Goal: Transaction & Acquisition: Purchase product/service

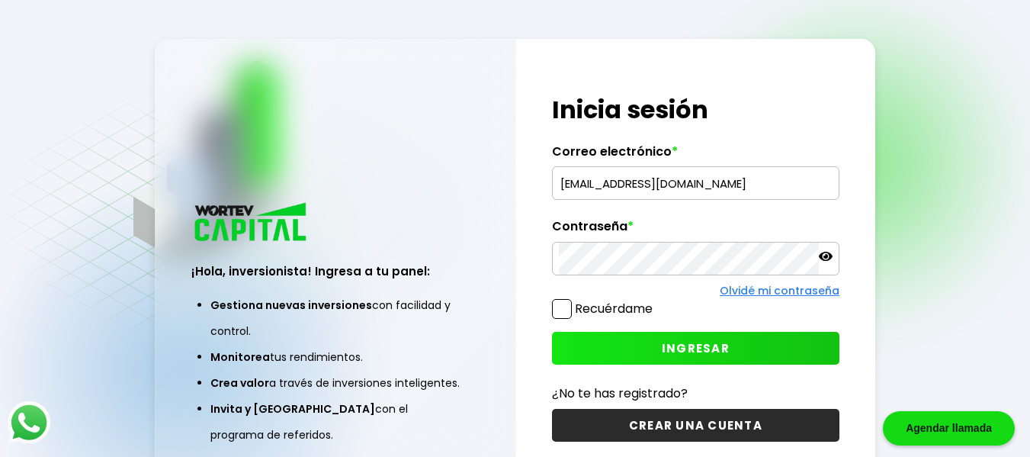
click at [708, 191] on input "[EMAIL_ADDRESS][DOMAIN_NAME]" at bounding box center [696, 183] width 274 height 32
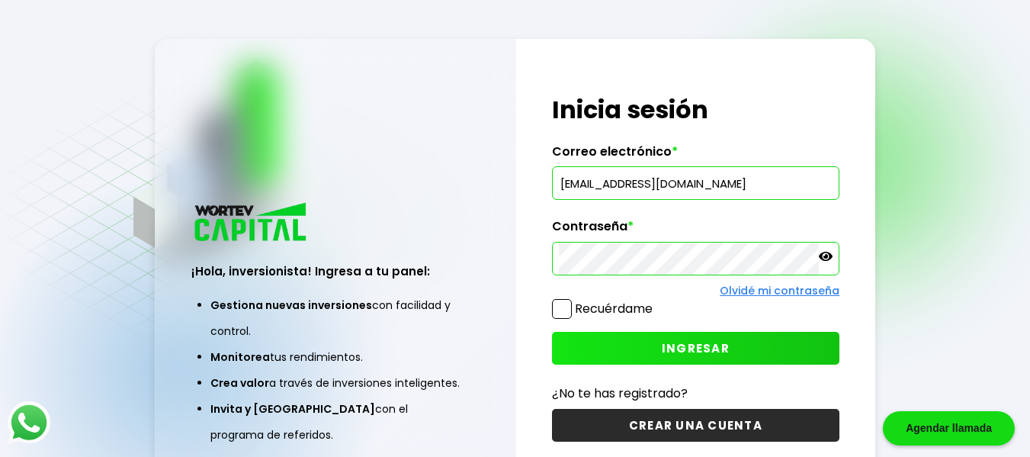
drag, startPoint x: 741, startPoint y: 188, endPoint x: 335, endPoint y: 174, distance: 405.9
click at [341, 174] on div "¡Hola, inversionista! Ingresa a tu panel: Gestiona nuevas inversiones con facil…" at bounding box center [515, 267] width 721 height 457
paste input "[EMAIL_ADDRESS][DOMAIN_NAME]"
type input "[EMAIL_ADDRESS][DOMAIN_NAME]"
click at [361, 238] on div "¡Hola, inversionista! Ingresa a tu panel: Gestiona nuevas inversiones con facil…" at bounding box center [515, 267] width 721 height 457
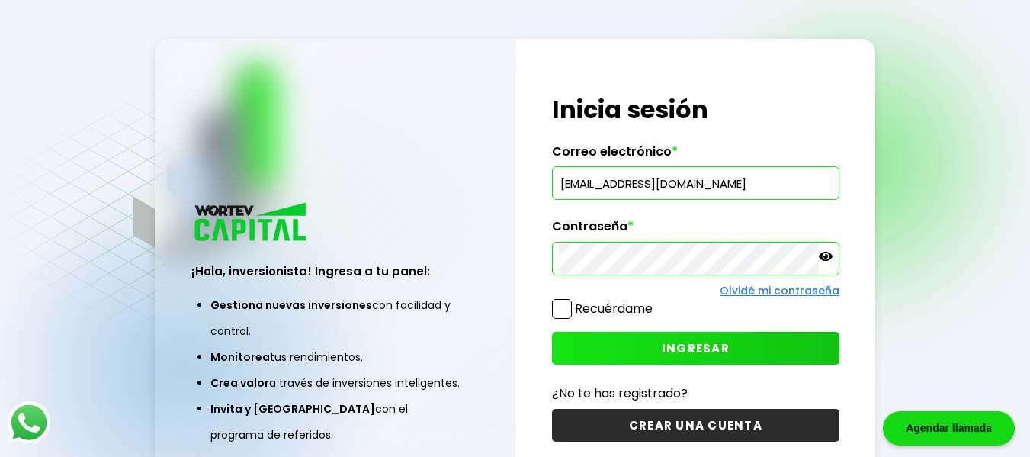
click at [570, 304] on span at bounding box center [562, 309] width 20 height 20
click at [656, 301] on input "Recuérdame" at bounding box center [656, 301] width 0 height 0
click at [827, 263] on icon at bounding box center [826, 256] width 14 height 14
click at [730, 345] on button "INGRESAR" at bounding box center [695, 348] width 287 height 33
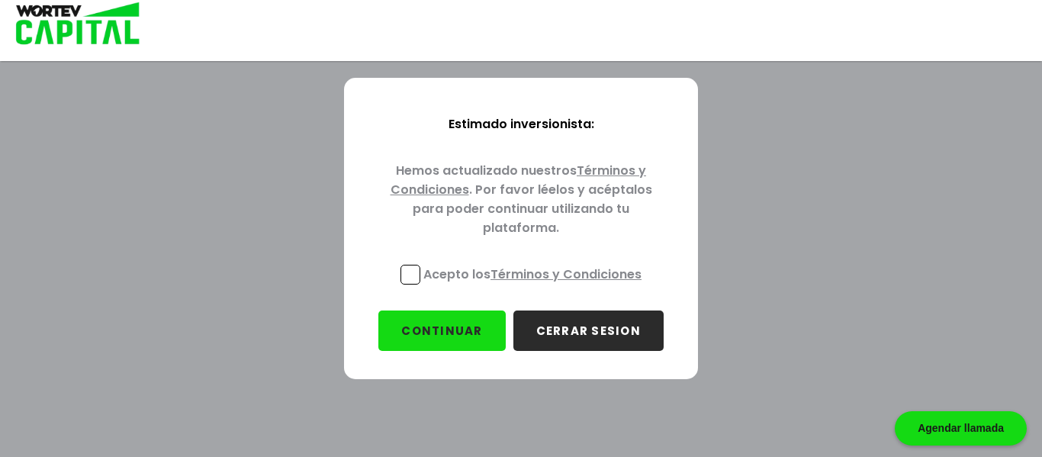
click at [403, 275] on span at bounding box center [410, 275] width 20 height 20
click at [535, 286] on input "Acepto los Términos y Condiciones" at bounding box center [535, 286] width 0 height 0
click at [439, 317] on button "CONTINUAR" at bounding box center [441, 330] width 127 height 40
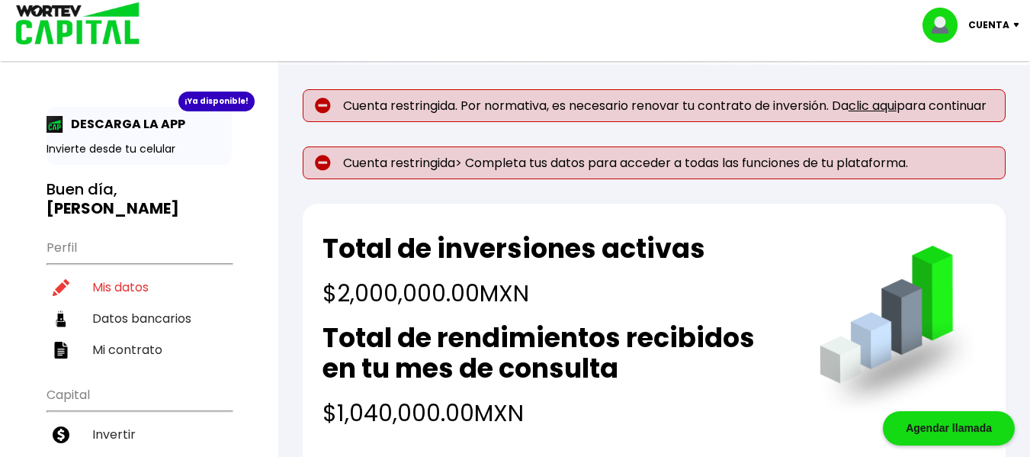
click at [878, 95] on p "Cuenta restringida. Por normativa, es necesario renovar tu contrato de inversió…" at bounding box center [654, 105] width 703 height 33
click at [878, 105] on link "clic aqui" at bounding box center [873, 106] width 48 height 18
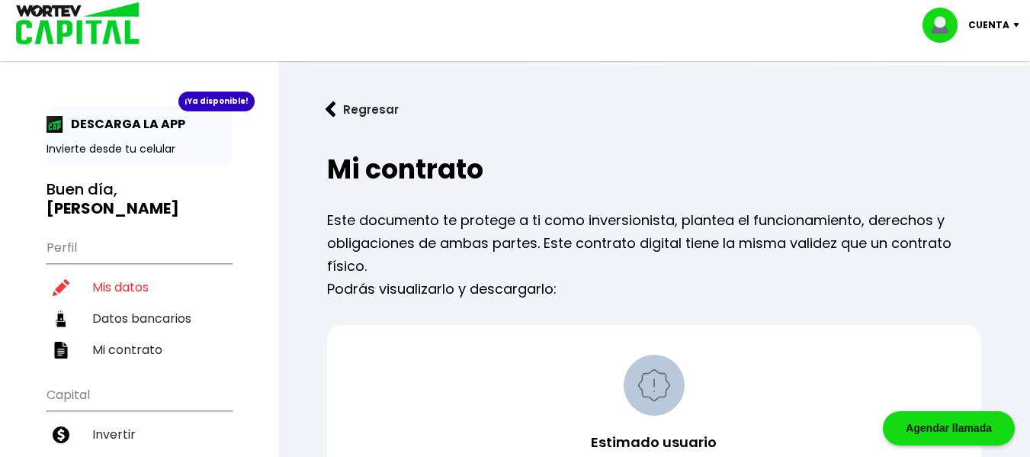
click at [66, 33] on img at bounding box center [73, 25] width 146 height 50
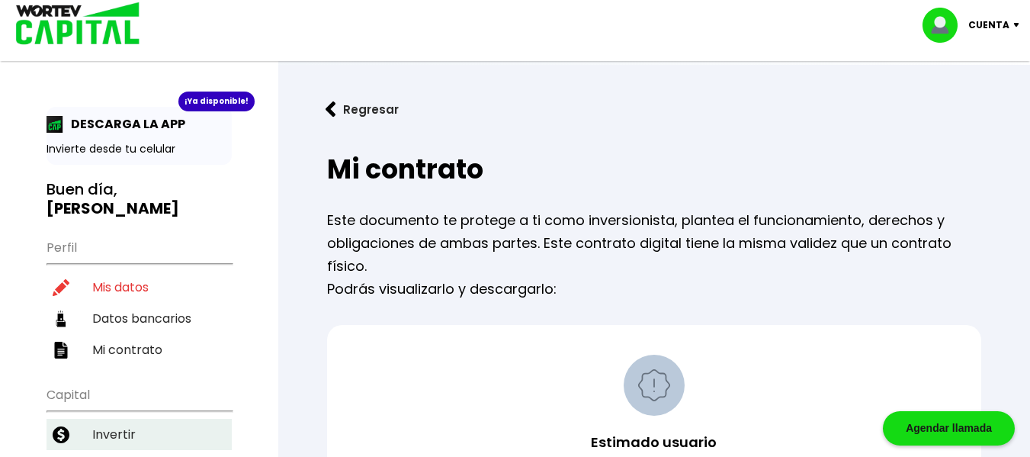
click at [133, 419] on li "Invertir" at bounding box center [139, 434] width 185 height 31
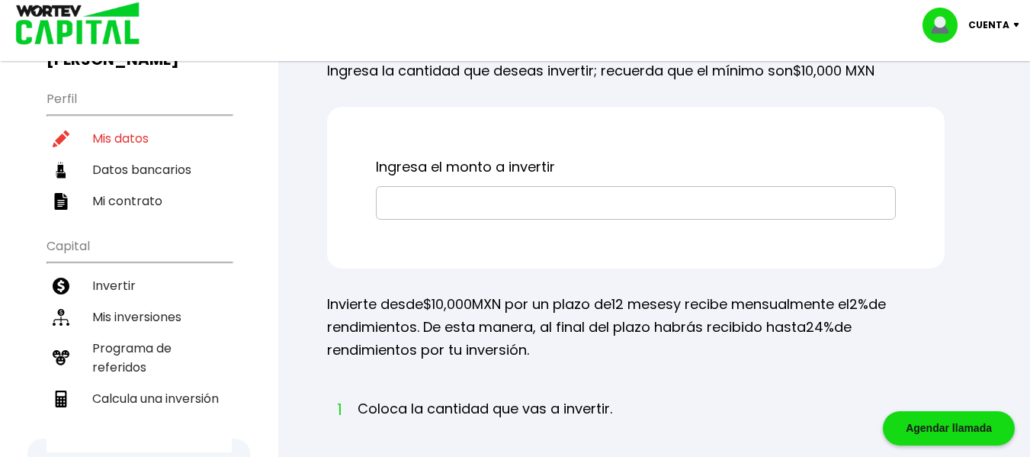
scroll to position [169, 0]
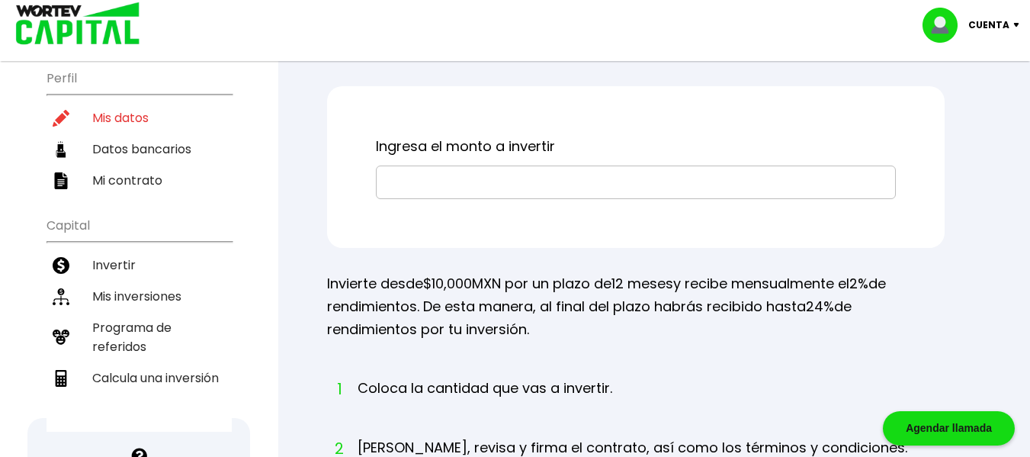
click at [562, 198] on input "text" at bounding box center [636, 182] width 506 height 32
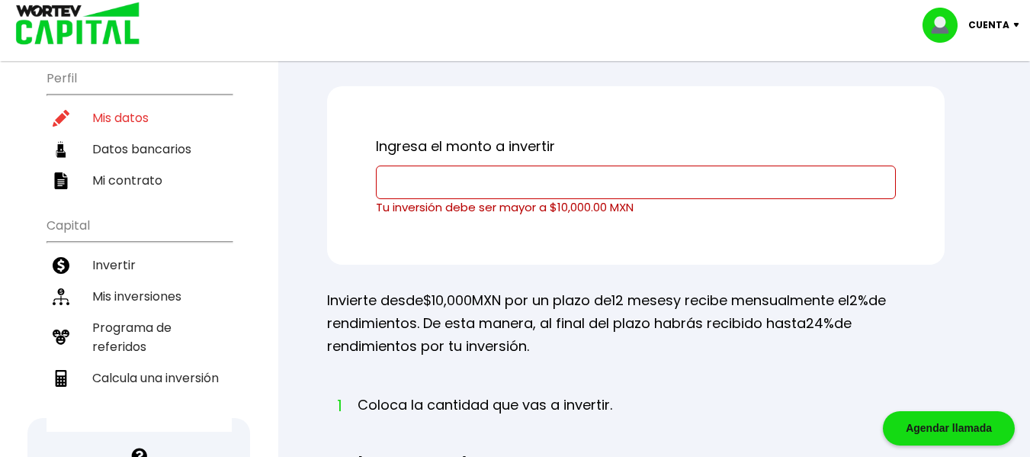
click at [672, 352] on p "Invierte desde $10,000 MXN por un plazo de 12 meses y recibe mensualmente el 2%…" at bounding box center [636, 323] width 618 height 69
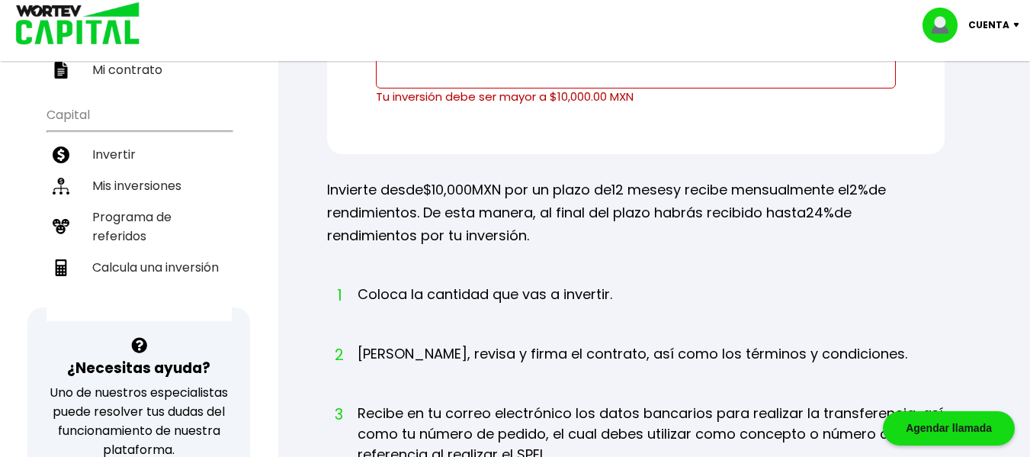
scroll to position [212, 0]
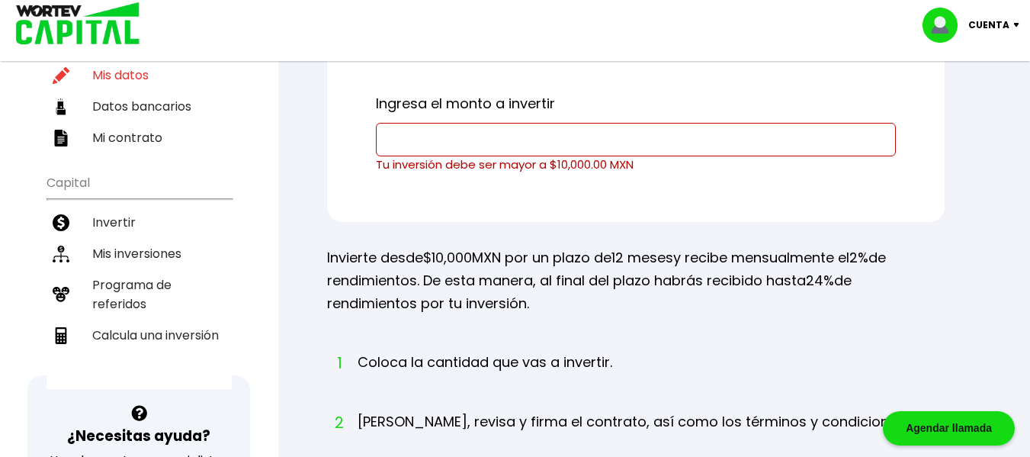
click at [593, 156] on input "text" at bounding box center [636, 140] width 506 height 32
click at [694, 222] on div "Ingresa el monto a invertir Tu inversión debe ser mayor a $10,000.00 MXN" at bounding box center [636, 132] width 618 height 178
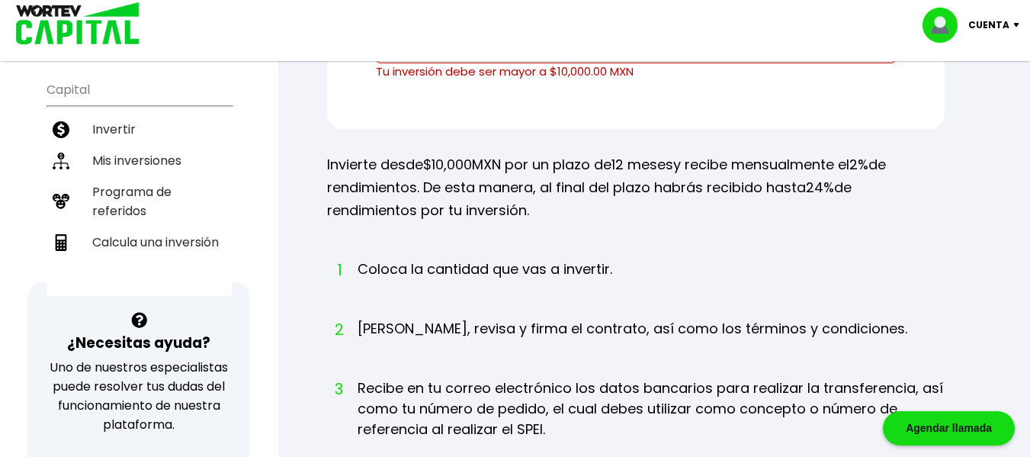
scroll to position [288, 0]
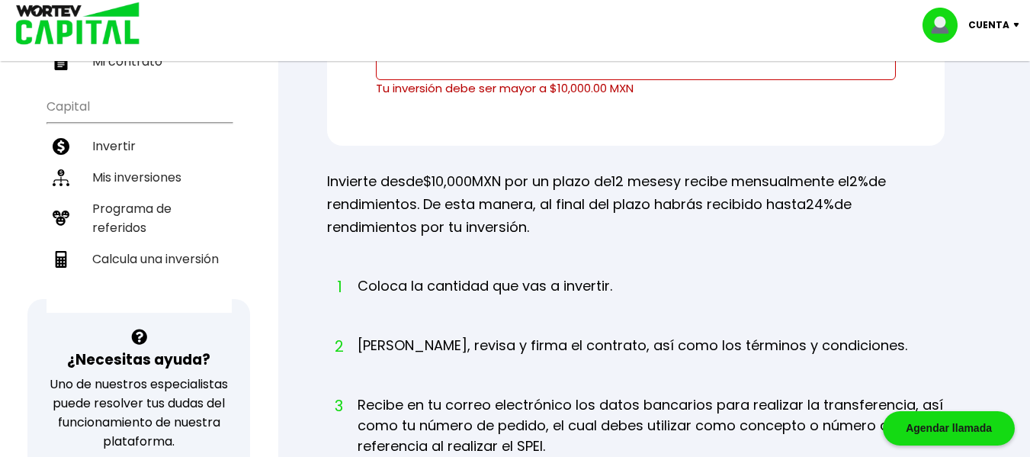
click at [605, 79] on input "text" at bounding box center [636, 63] width 506 height 32
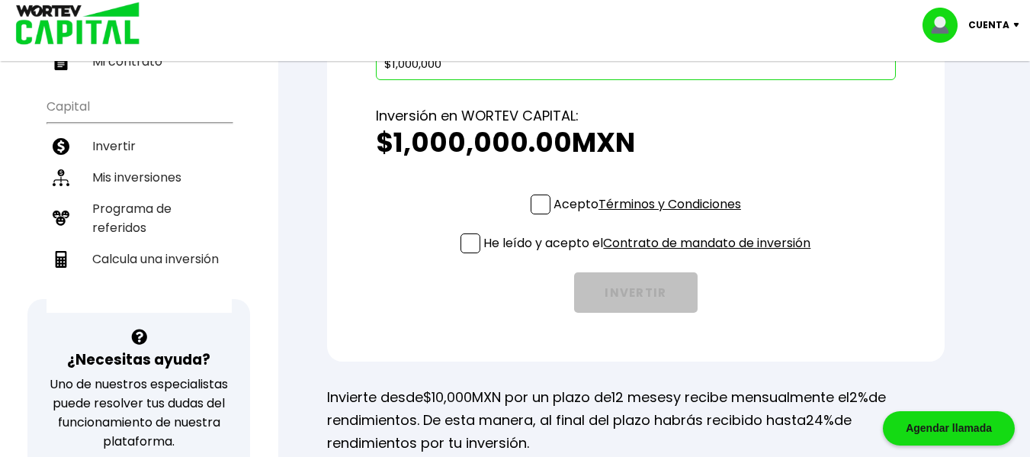
type input "$1,000,000"
click at [522, 235] on div "Acepto Términos y Condiciones He leído y acepto el Contrato de mandato de inver…" at bounding box center [636, 253] width 520 height 118
click at [531, 214] on span at bounding box center [541, 204] width 20 height 20
click at [650, 216] on input "Acepto Términos y Condiciones" at bounding box center [650, 216] width 0 height 0
click at [461, 253] on span at bounding box center [471, 243] width 20 height 20
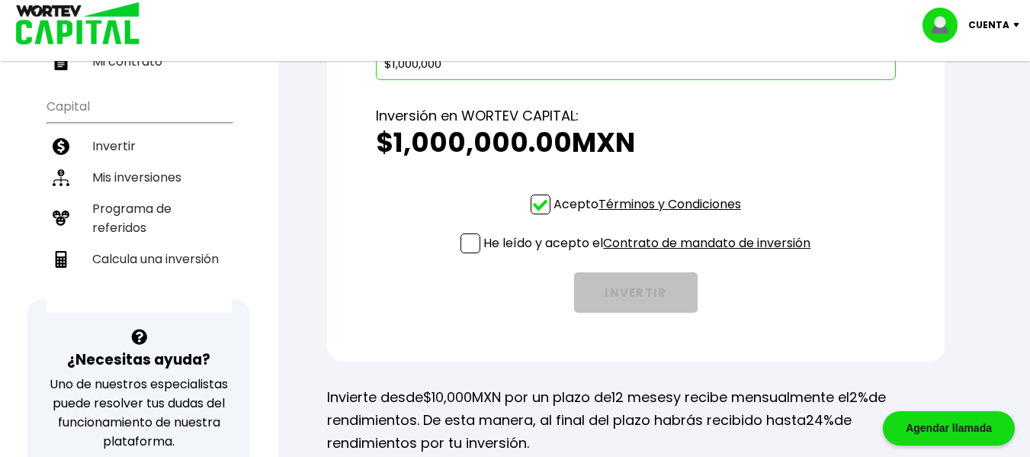
click at [650, 255] on input "He leído y acepto el Contrato de mandato de inversión" at bounding box center [650, 255] width 0 height 0
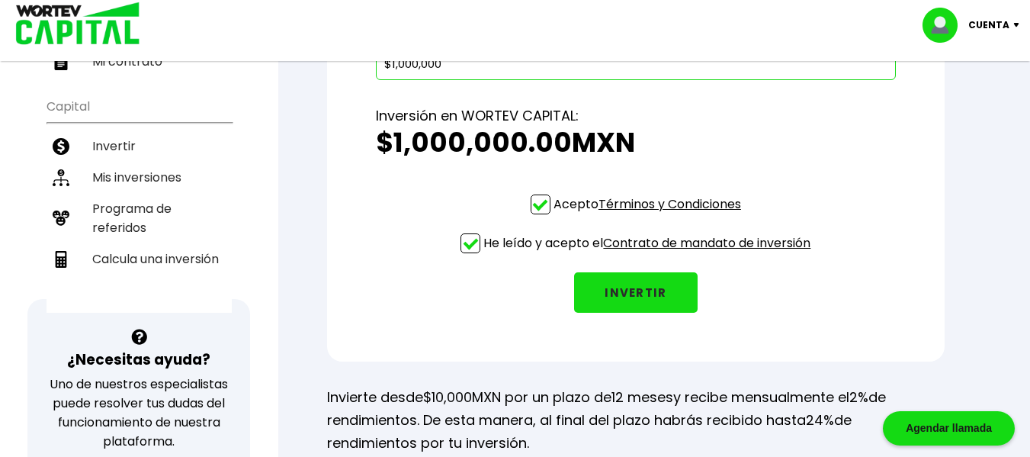
click at [631, 313] on button "INVERTIR" at bounding box center [636, 292] width 124 height 40
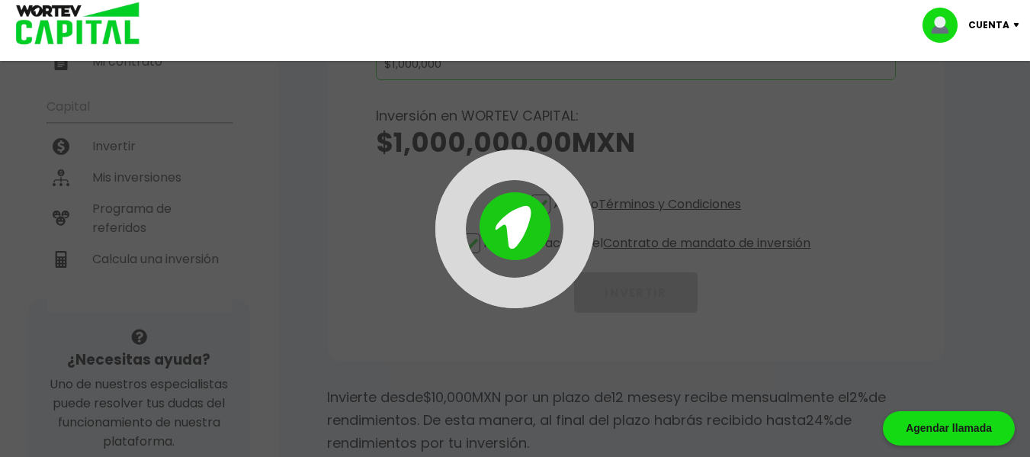
click at [429, 193] on div at bounding box center [515, 228] width 412 height 159
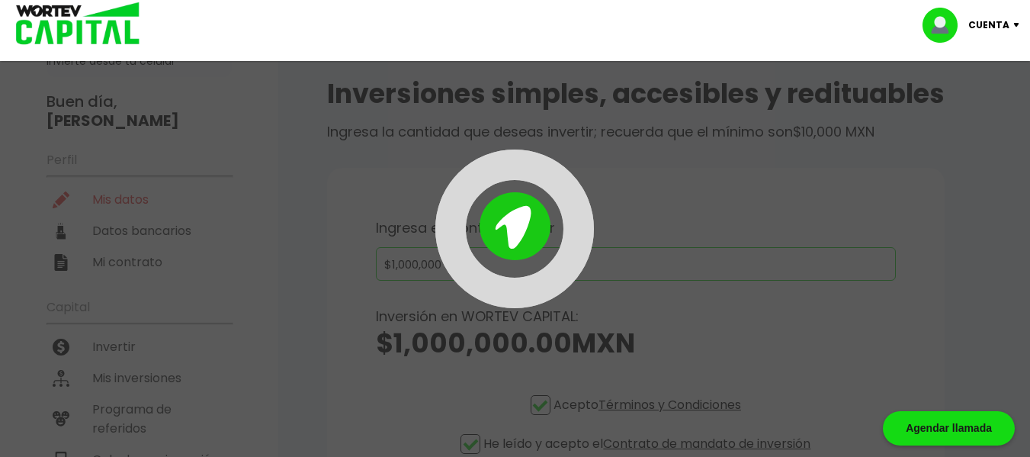
scroll to position [48, 0]
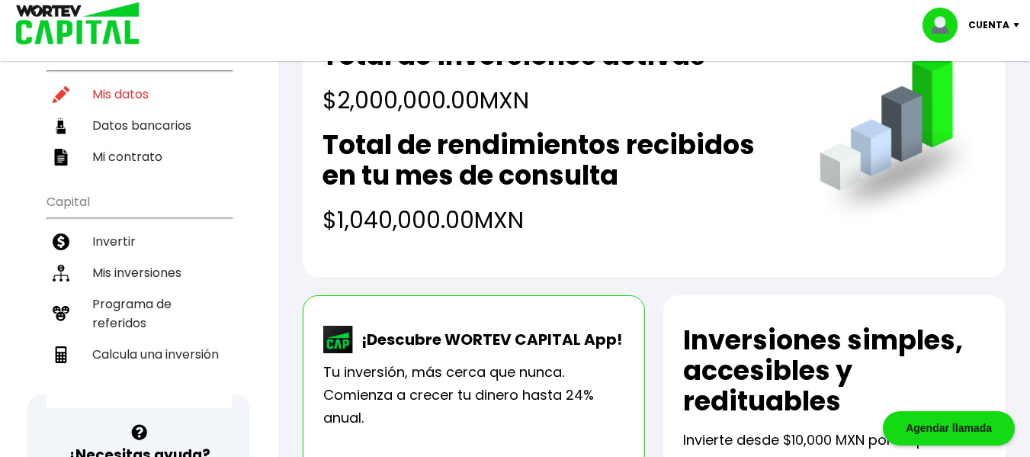
scroll to position [98, 0]
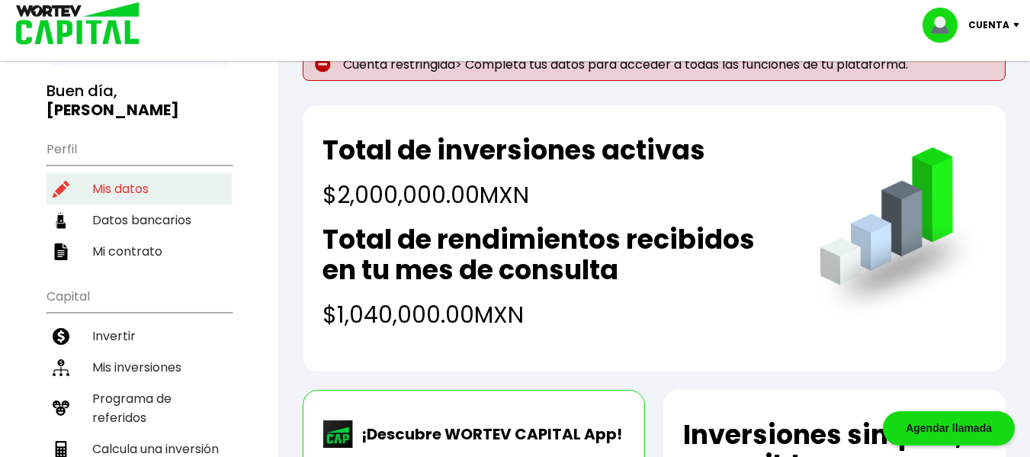
click at [125, 173] on li "Mis datos" at bounding box center [139, 188] width 185 height 31
select select "Mujer"
select select "Licenciatura"
select select "SO"
select select "Santander"
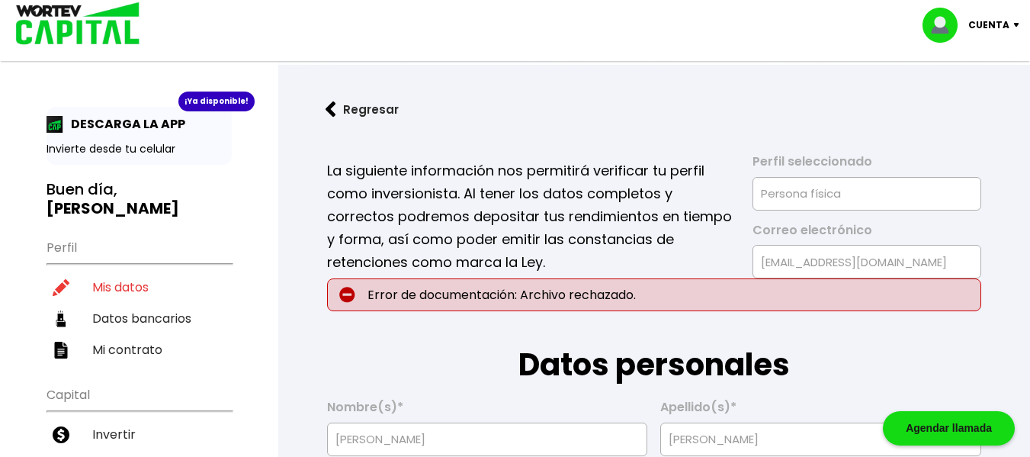
click at [570, 304] on p "Error de documentación: Archivo rechazado." at bounding box center [654, 294] width 654 height 33
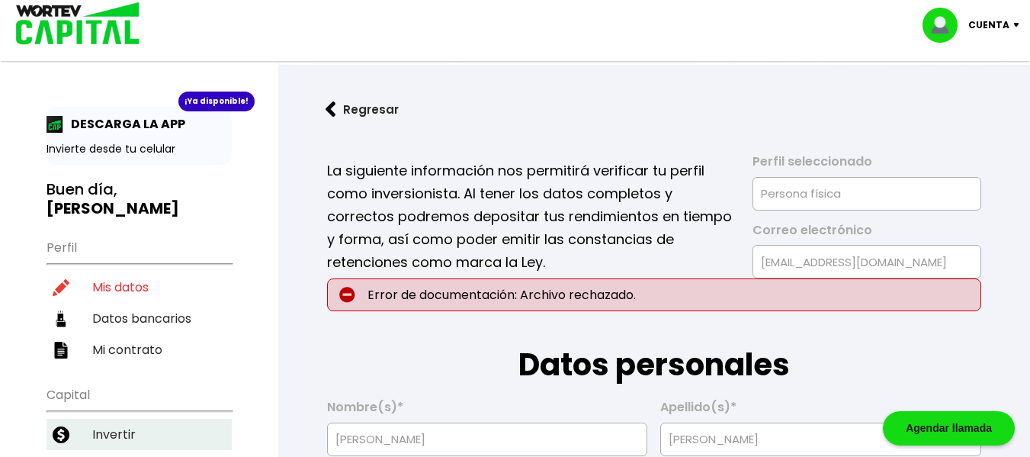
click at [127, 425] on li "Invertir" at bounding box center [139, 434] width 185 height 31
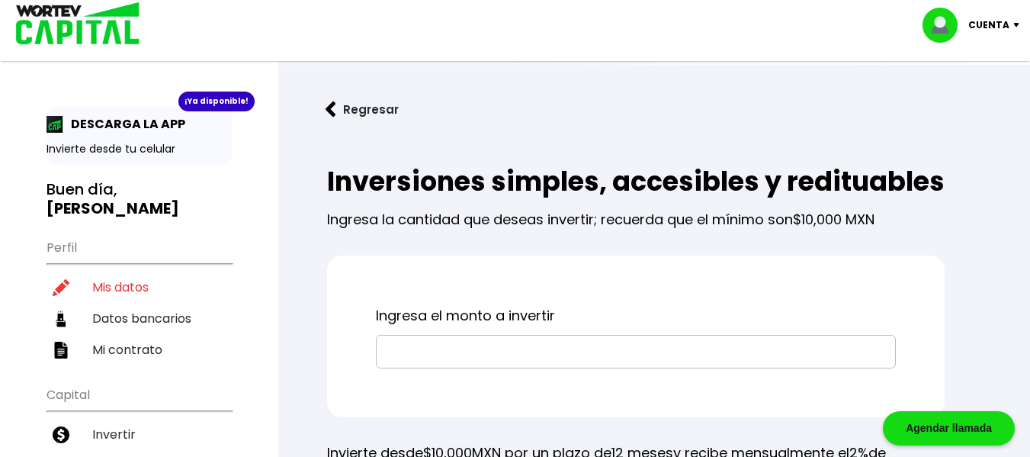
click at [494, 368] on input "text" at bounding box center [636, 351] width 506 height 32
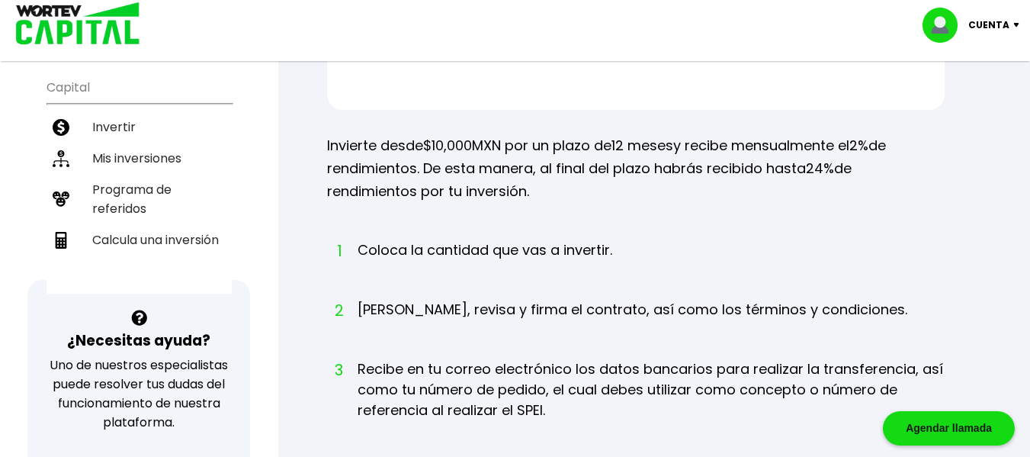
scroll to position [240, 0]
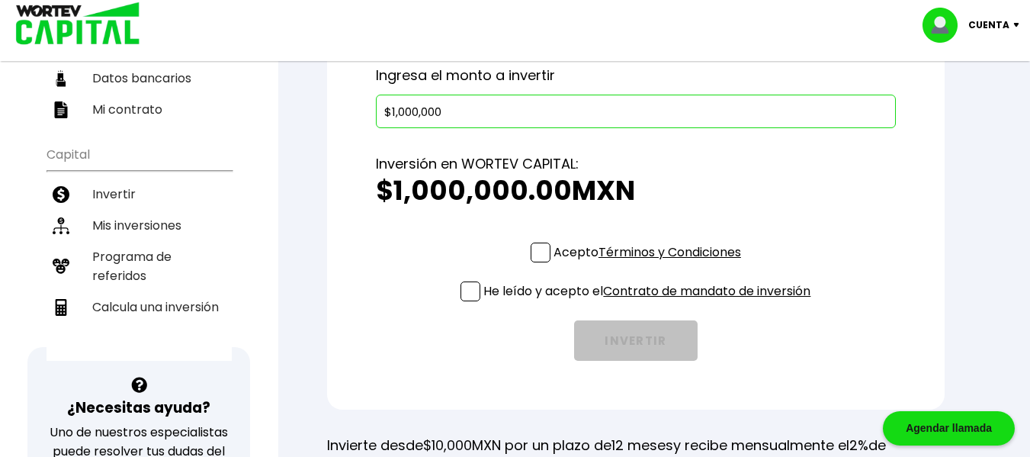
type input "$1,000,000"
click at [548, 242] on div "Inversión en WORTEV CAPITAL: $1,000,000.00 MXN" at bounding box center [636, 185] width 520 height 114
click at [539, 262] on span at bounding box center [541, 252] width 20 height 20
click at [650, 264] on input "Acepto Términos y Condiciones" at bounding box center [650, 264] width 0 height 0
click at [467, 301] on span at bounding box center [471, 291] width 20 height 20
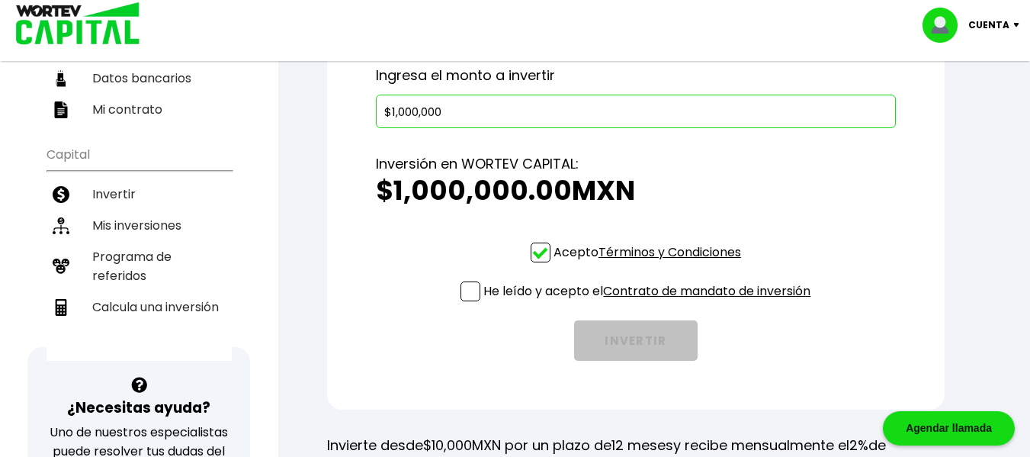
click at [650, 303] on input "He leído y acepto el Contrato de mandato de inversión" at bounding box center [650, 303] width 0 height 0
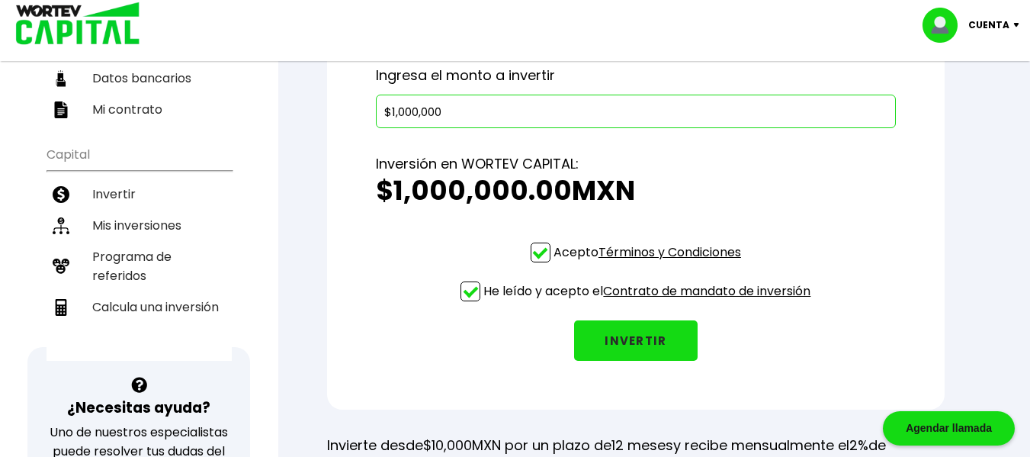
click at [625, 361] on button "INVERTIR" at bounding box center [636, 340] width 124 height 40
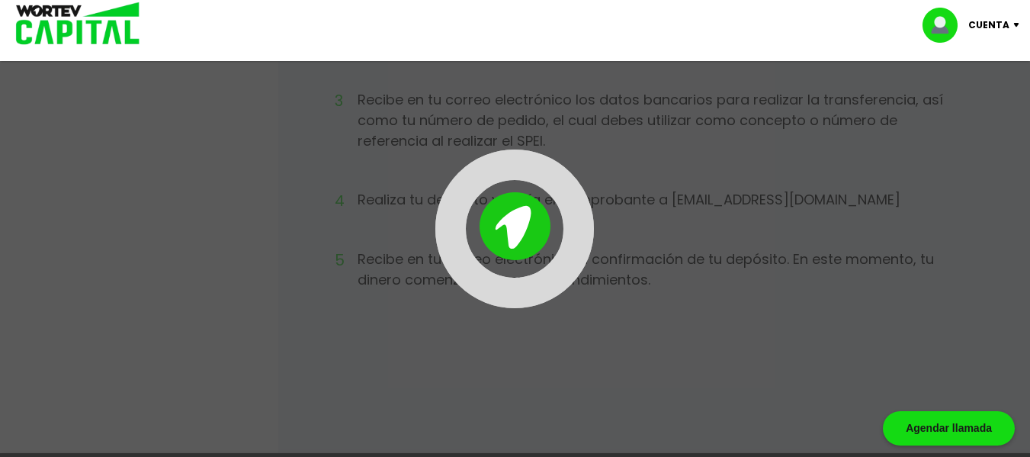
scroll to position [881, 0]
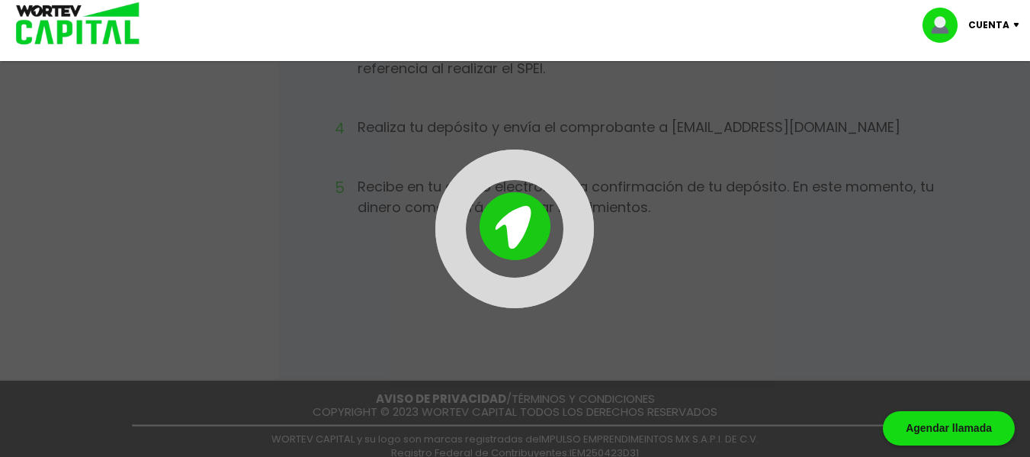
click at [758, 294] on div at bounding box center [515, 228] width 1030 height 457
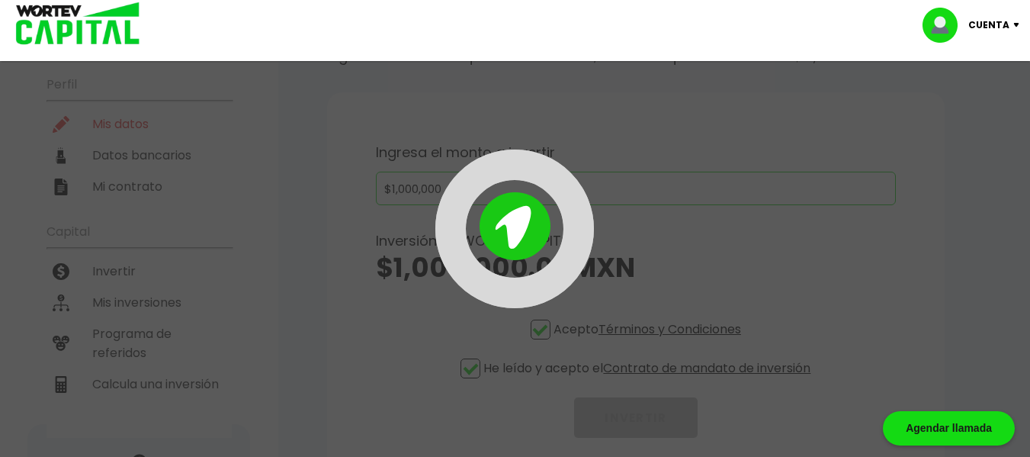
scroll to position [138, 0]
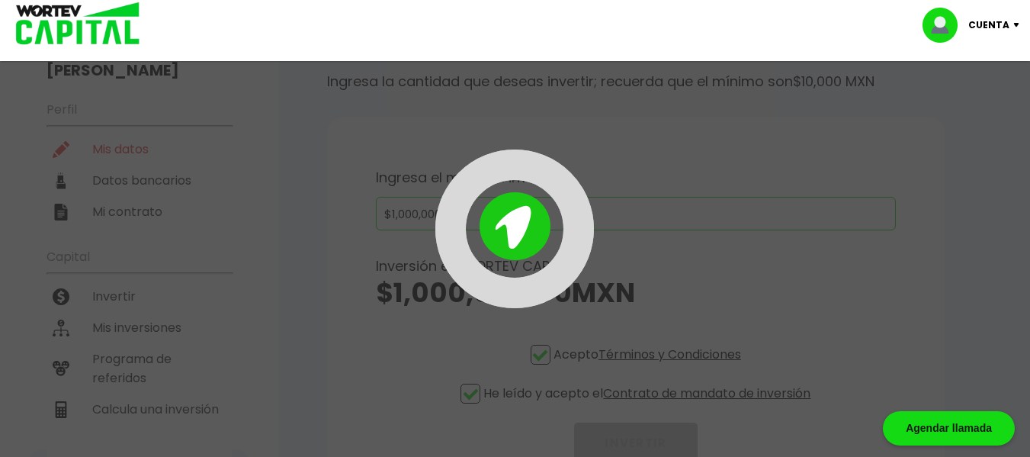
click at [518, 224] on div at bounding box center [514, 228] width 159 height 159
click at [441, 183] on div at bounding box center [515, 228] width 412 height 159
click at [476, 177] on div at bounding box center [514, 228] width 159 height 159
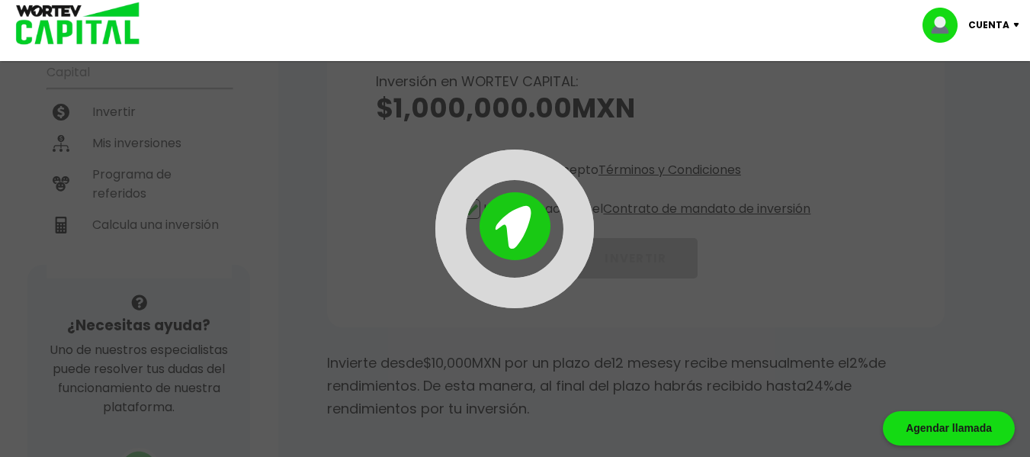
scroll to position [305, 0]
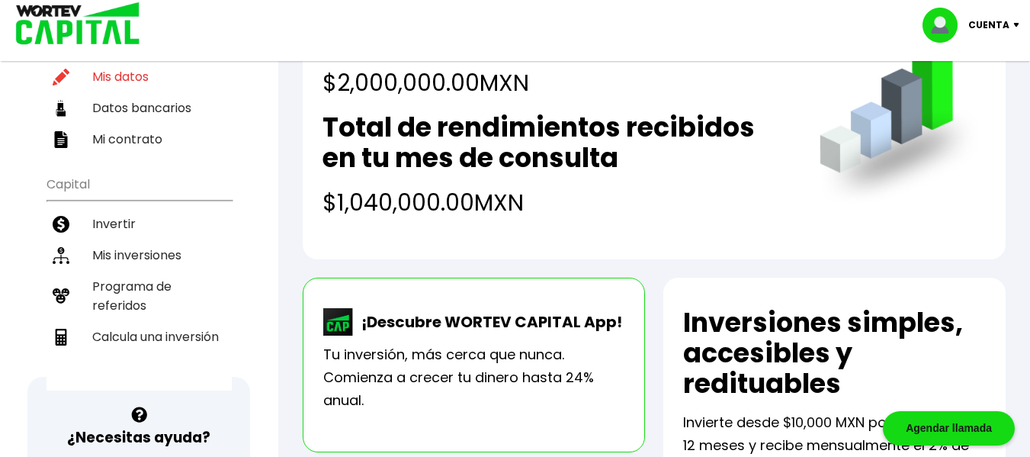
scroll to position [1, 0]
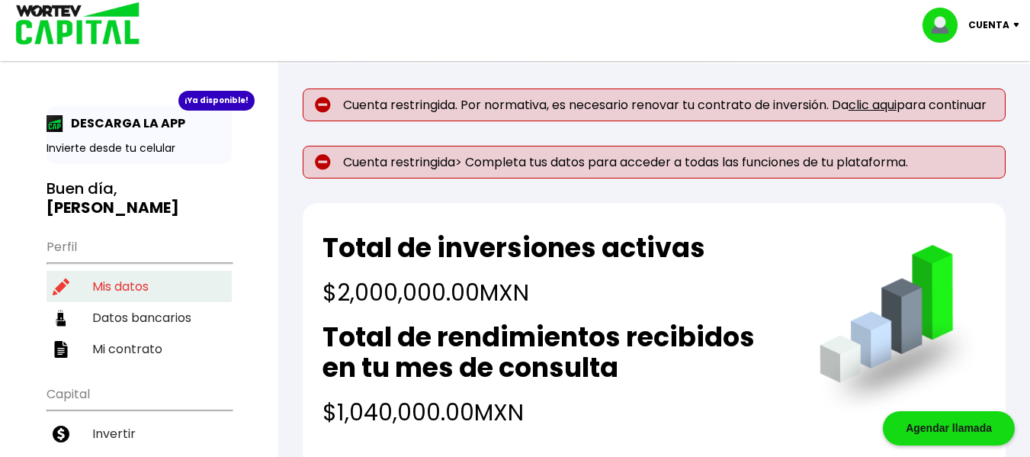
click at [125, 271] on li "Mis datos" at bounding box center [139, 286] width 185 height 31
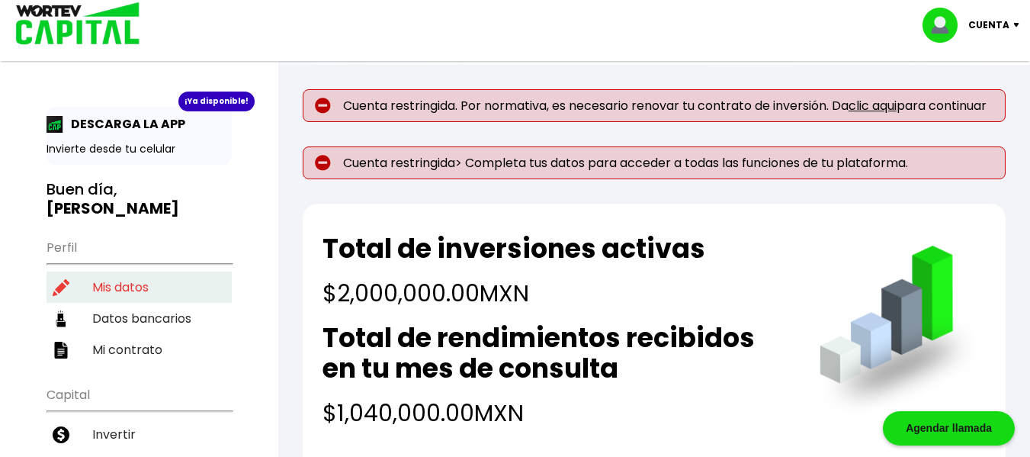
select select "Mujer"
select select "Licenciatura"
select select "SO"
select select "Santander"
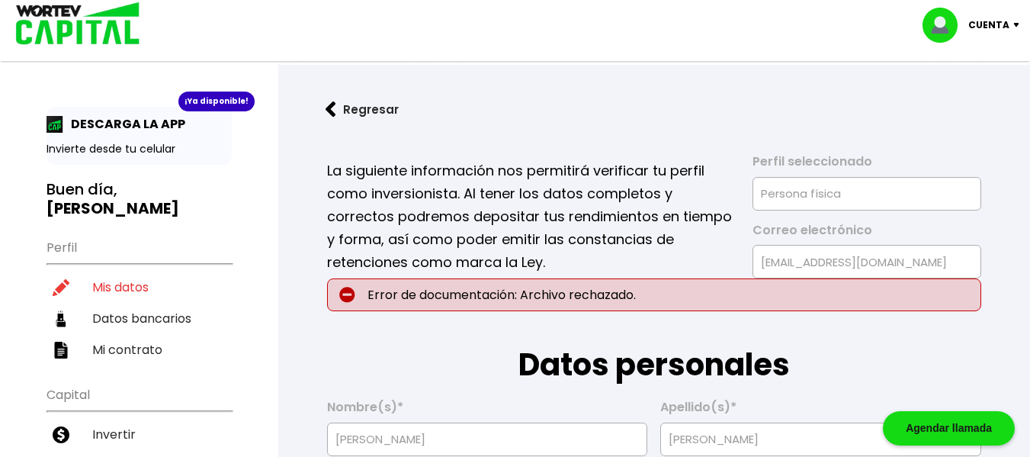
click at [485, 295] on p "Error de documentación: Archivo rechazado." at bounding box center [654, 294] width 654 height 33
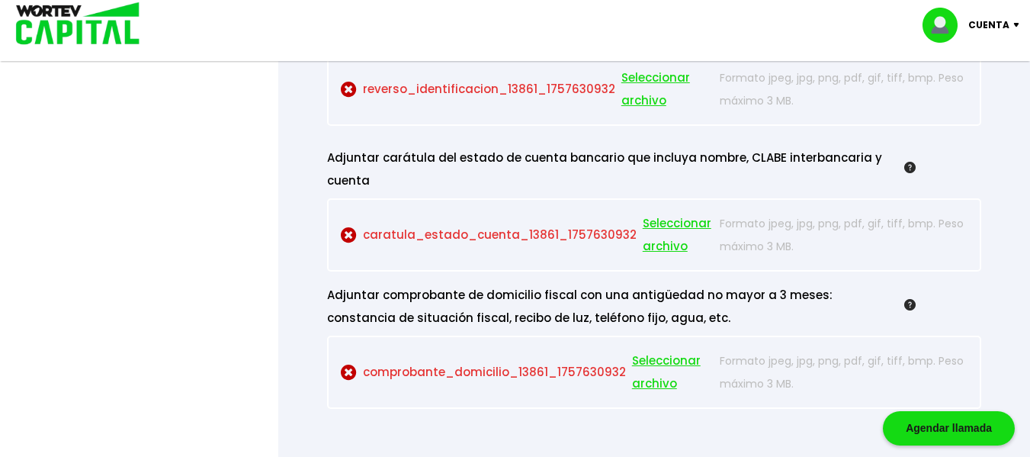
scroll to position [1602, 0]
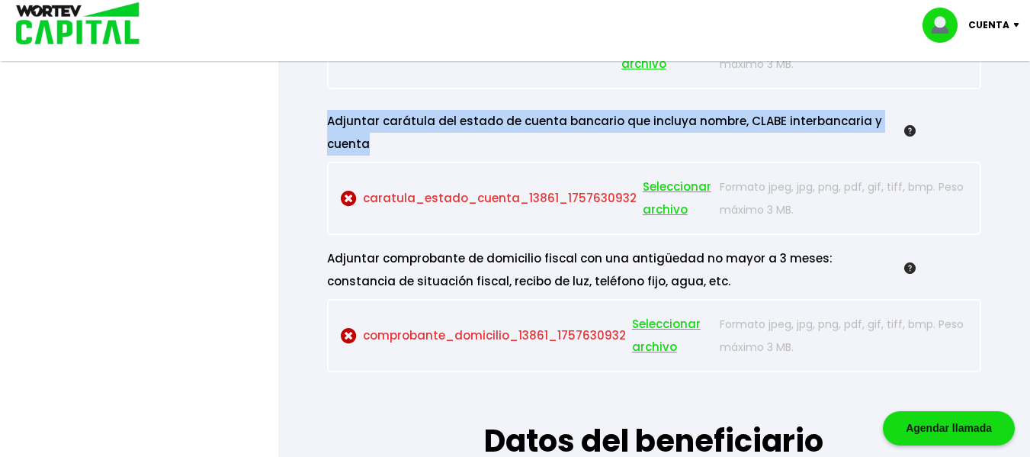
drag, startPoint x: 382, startPoint y: 140, endPoint x: 326, endPoint y: 126, distance: 58.1
copy div "Adjuntar carátula del estado de cuenta bancario que incluya nombre, CLABE inter…"
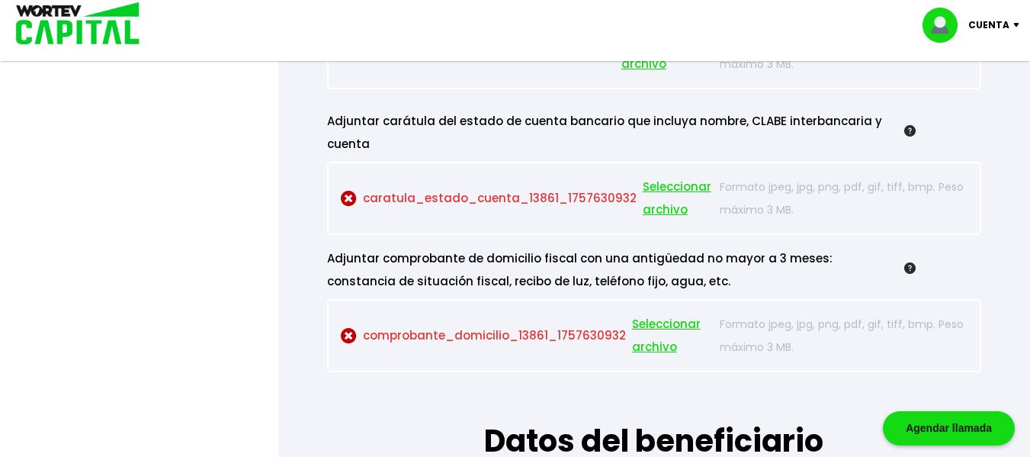
click at [452, 265] on div "Adjuntar comprobante de domicilio fiscal con una antigüedad no mayor a 3 meses:…" at bounding box center [621, 270] width 589 height 46
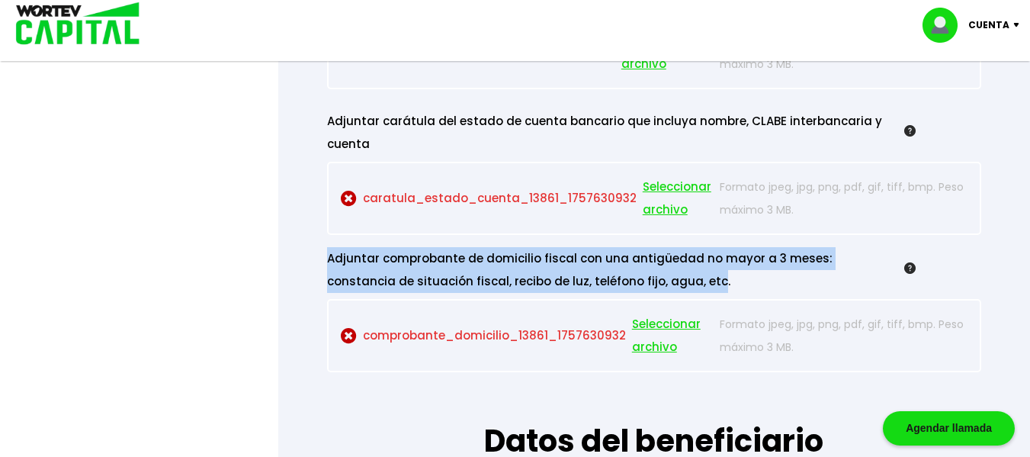
drag, startPoint x: 626, startPoint y: 278, endPoint x: 298, endPoint y: 264, distance: 328.2
click at [298, 264] on div "Regresar Guardado temporal Se hará un respaldo de tu progreso cada 30 segundos.…" at bounding box center [654, 75] width 752 height 3225
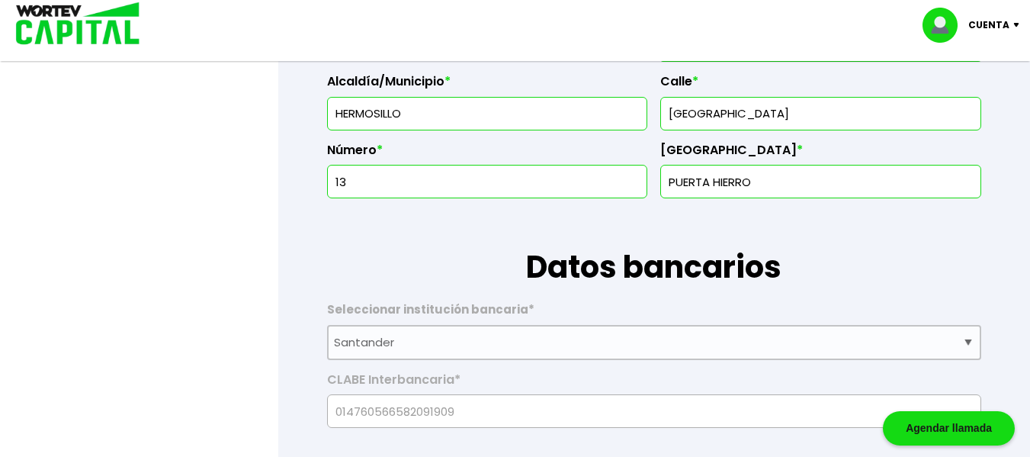
scroll to position [985, 0]
